Goal: Transaction & Acquisition: Purchase product/service

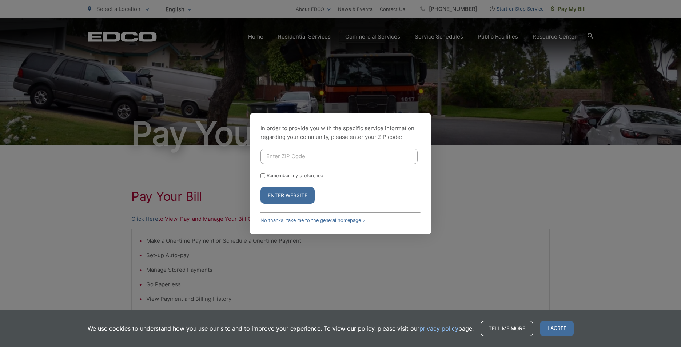
click at [344, 161] on input "Enter ZIP Code" at bounding box center [339, 156] width 157 height 15
type input "92040"
click at [300, 199] on button "Enter Website" at bounding box center [288, 195] width 54 height 17
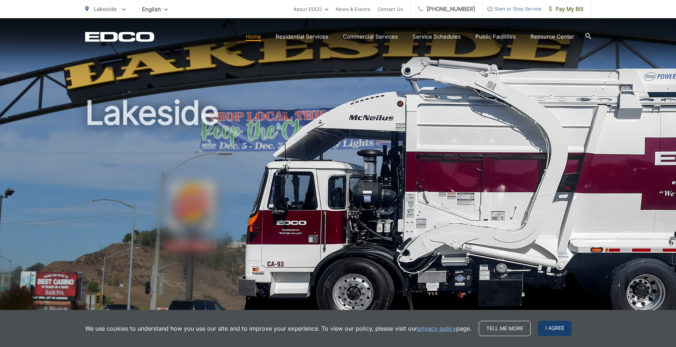
click at [561, 332] on span "I agree" at bounding box center [554, 328] width 33 height 15
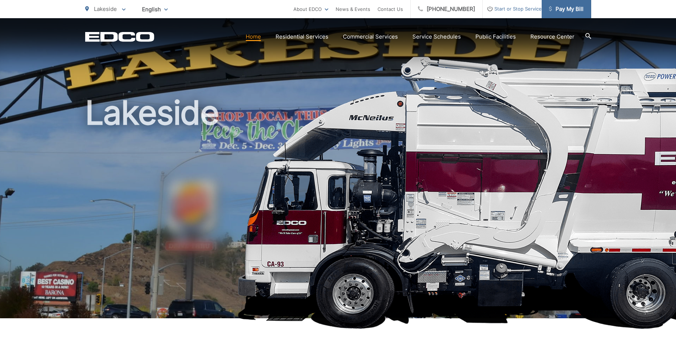
click at [563, 7] on span "Pay My Bill" at bounding box center [566, 9] width 35 height 9
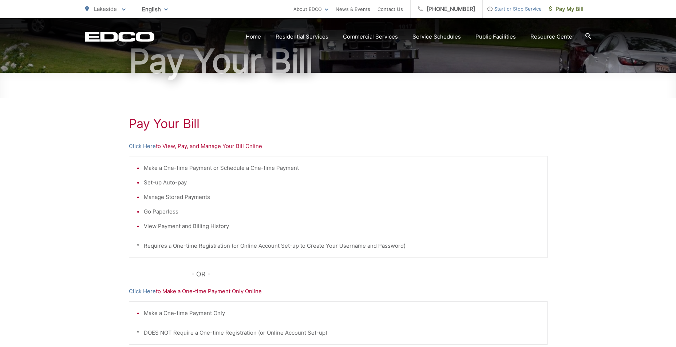
scroll to position [109, 0]
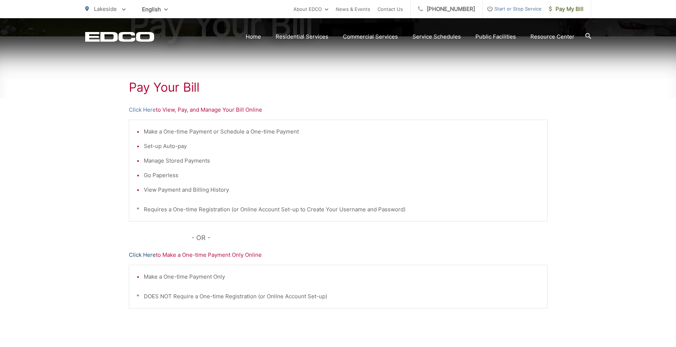
click at [146, 253] on link "Click Here" at bounding box center [142, 255] width 27 height 9
